Goal: Task Accomplishment & Management: Complete application form

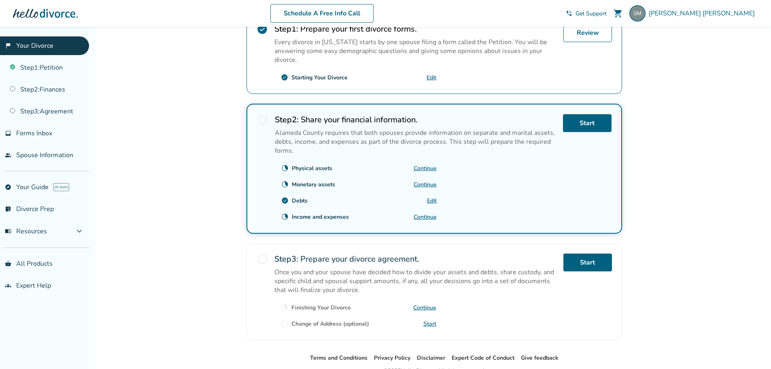
scroll to position [202, 0]
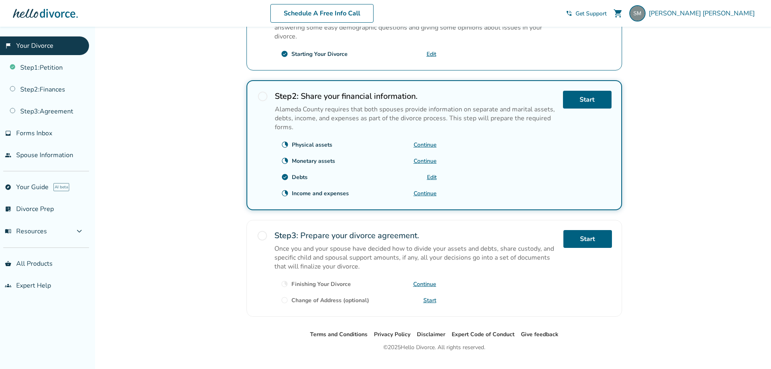
click at [429, 160] on link "Continue" at bounding box center [425, 161] width 23 height 8
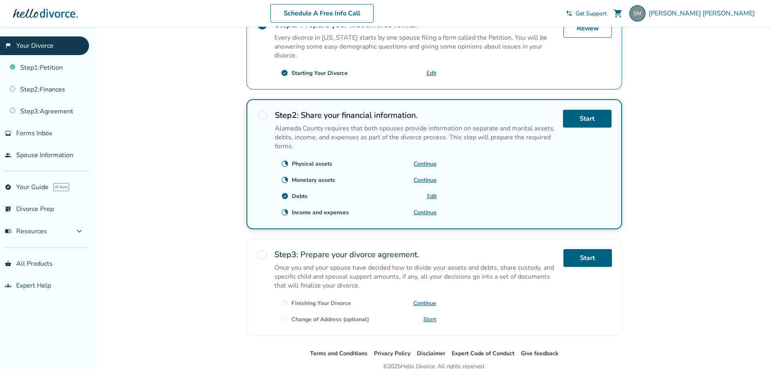
scroll to position [202, 0]
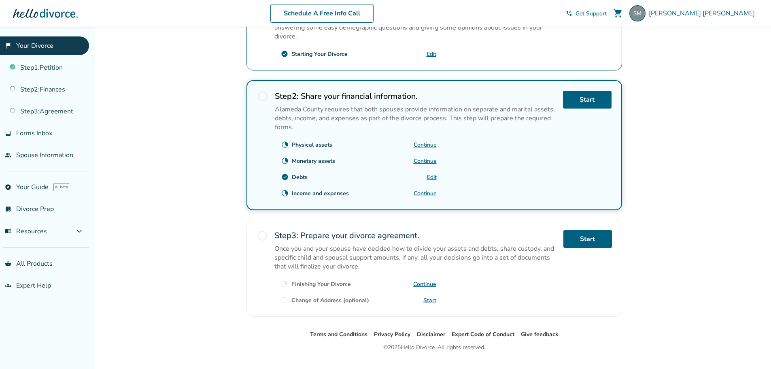
click at [420, 143] on link "Continue" at bounding box center [425, 145] width 23 height 8
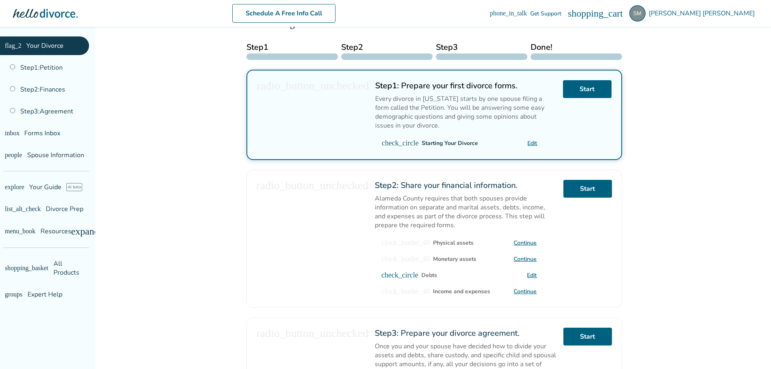
scroll to position [162, 0]
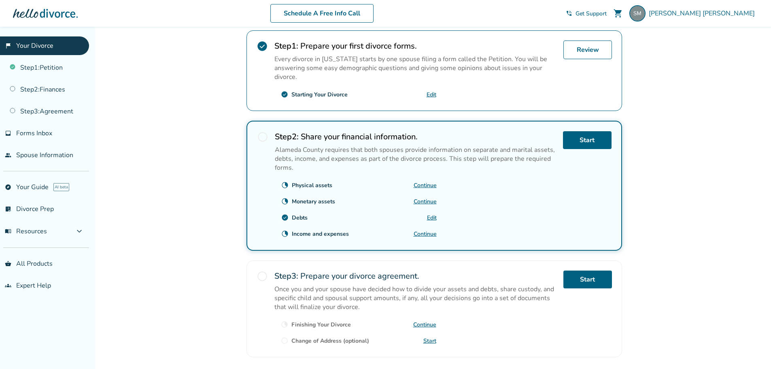
click at [429, 185] on link "Continue" at bounding box center [425, 185] width 23 height 8
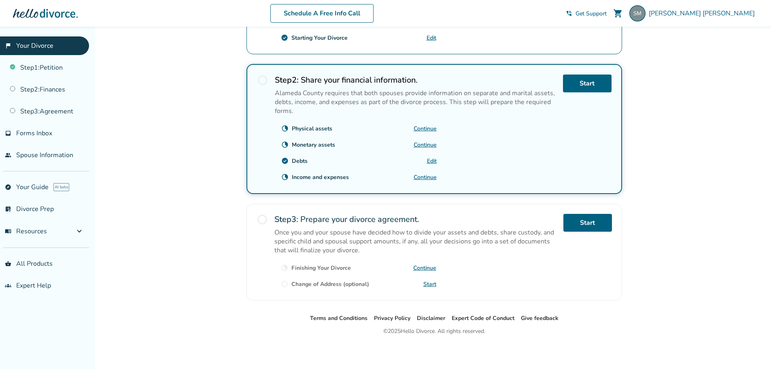
scroll to position [220, 0]
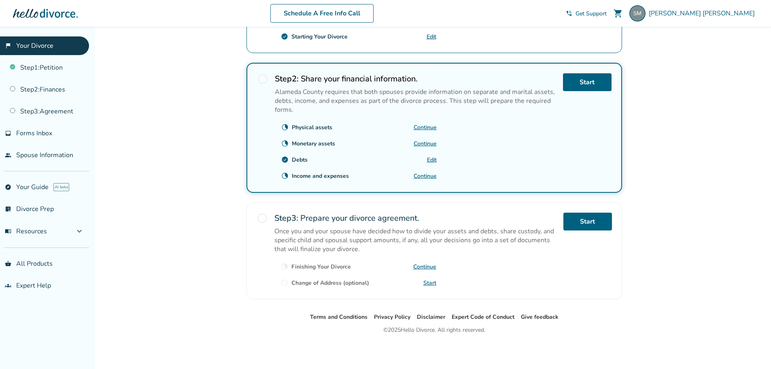
click at [423, 126] on link "Continue" at bounding box center [425, 128] width 23 height 8
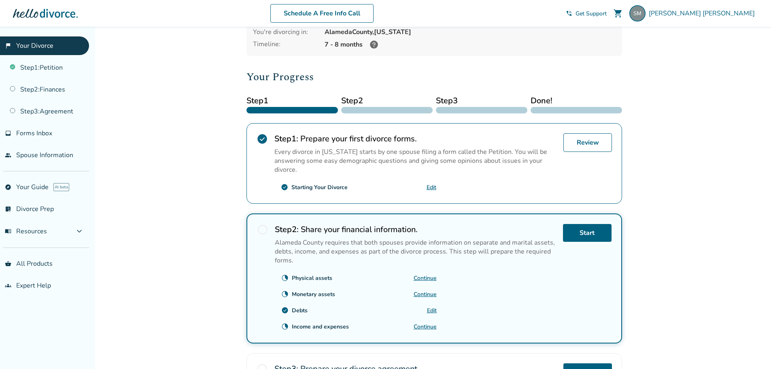
scroll to position [220, 0]
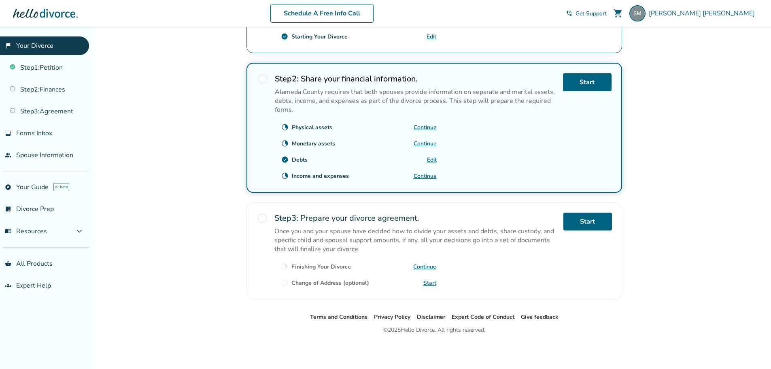
click at [431, 161] on link "Edit" at bounding box center [432, 160] width 10 height 8
click at [425, 175] on link "Continue" at bounding box center [425, 177] width 23 height 8
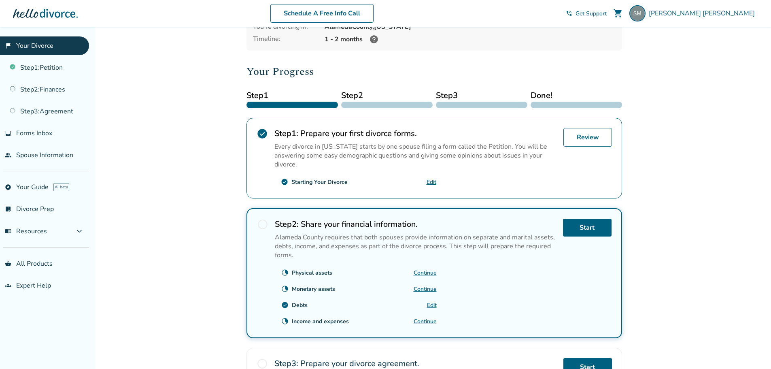
scroll to position [162, 0]
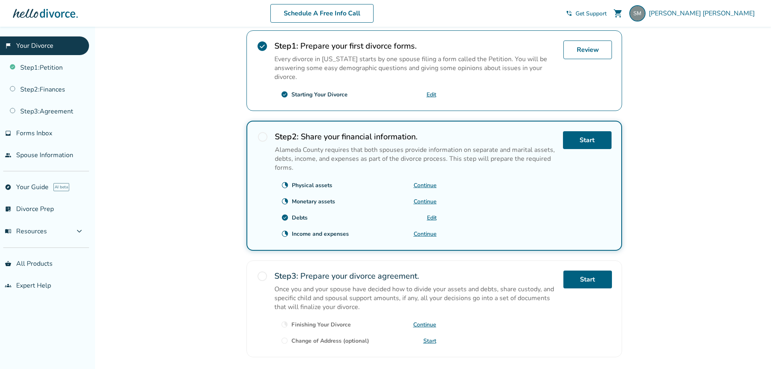
click at [429, 199] on link "Continue" at bounding box center [425, 202] width 23 height 8
